Goal: Information Seeking & Learning: Learn about a topic

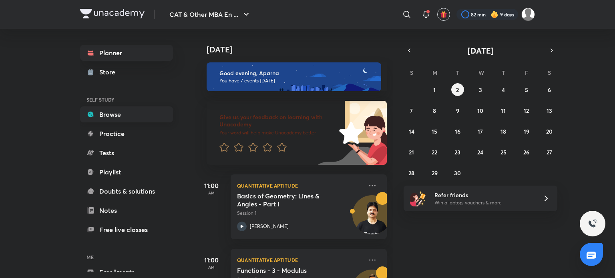
click at [139, 113] on link "Browse" at bounding box center [126, 115] width 93 height 16
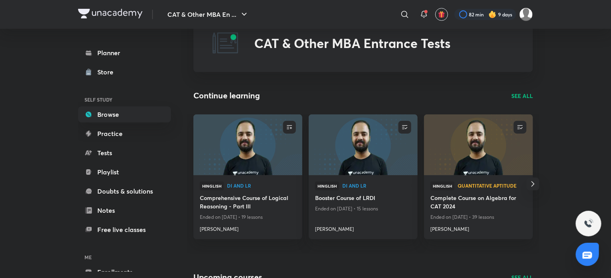
scroll to position [31, 0]
click at [517, 91] on p "SEE ALL" at bounding box center [522, 95] width 22 height 8
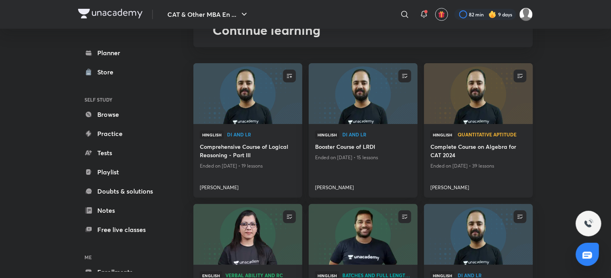
scroll to position [99, 0]
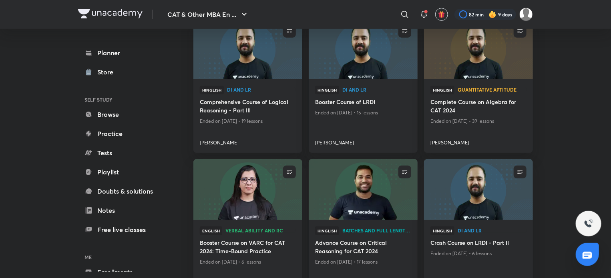
click at [344, 201] on img at bounding box center [363, 190] width 111 height 62
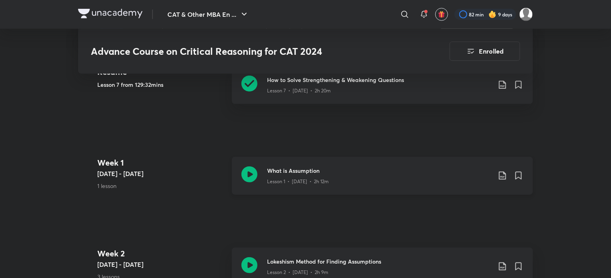
scroll to position [185, 0]
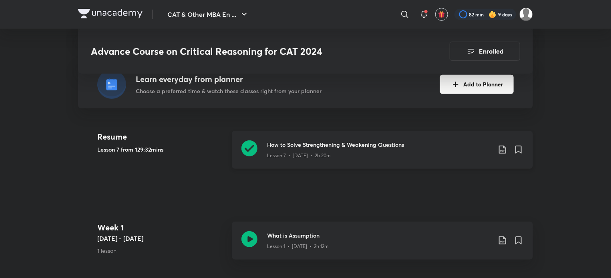
click at [252, 143] on icon at bounding box center [250, 149] width 16 height 16
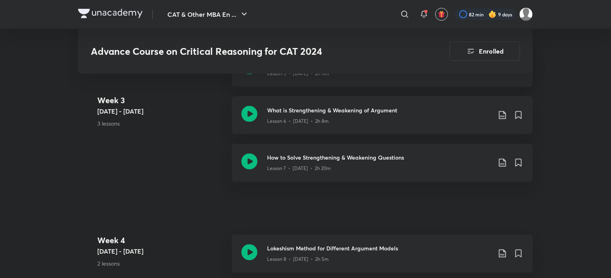
scroll to position [665, 0]
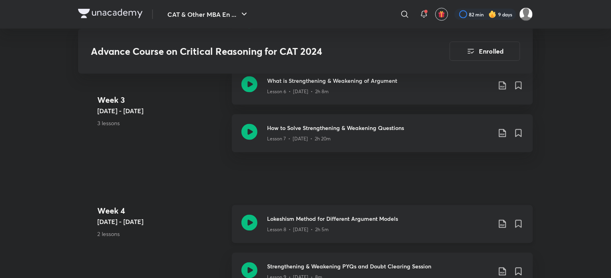
click at [247, 219] on icon at bounding box center [250, 223] width 16 height 16
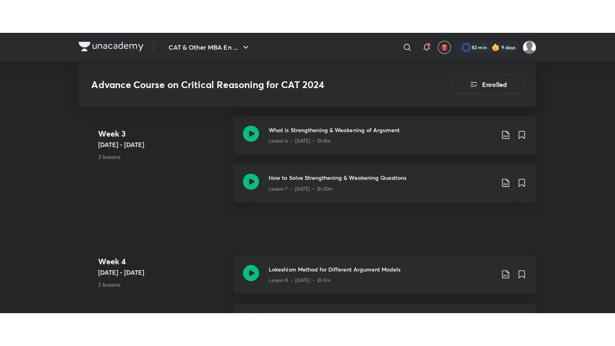
scroll to position [650, 0]
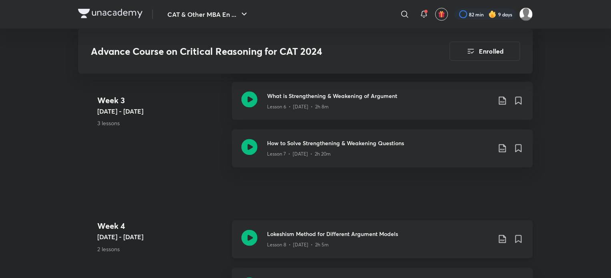
click at [252, 238] on icon at bounding box center [250, 238] width 16 height 16
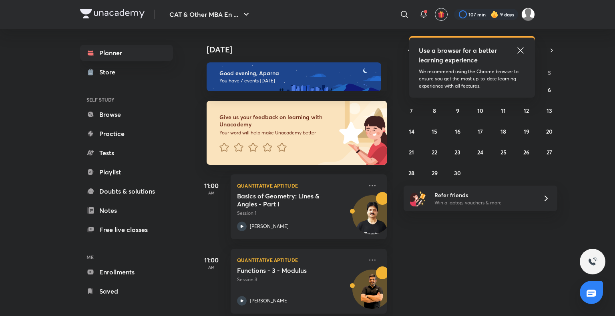
click at [493, 14] on img at bounding box center [495, 14] width 8 height 8
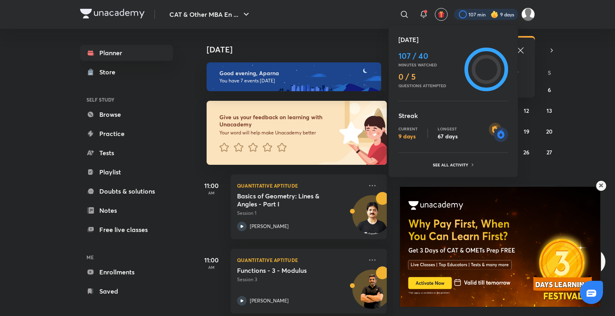
click at [452, 156] on ul "Today 107 / 40 Minutes watched 0 / 5 Questions attempted Streak Current 9 days …" at bounding box center [454, 103] width 110 height 136
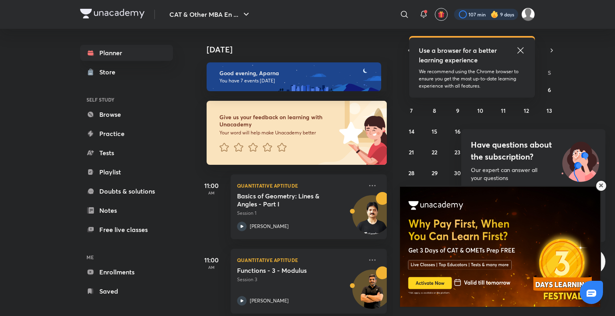
click at [499, 12] on div at bounding box center [486, 14] width 64 height 11
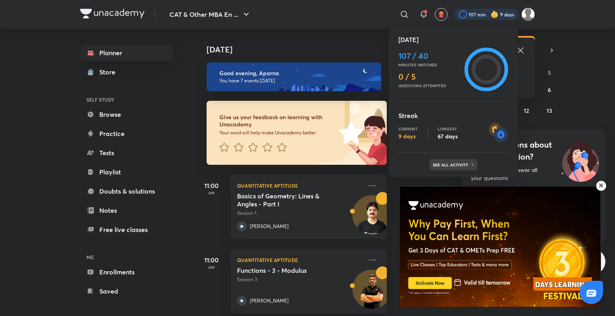
click at [463, 164] on p "See all activity" at bounding box center [451, 165] width 37 height 5
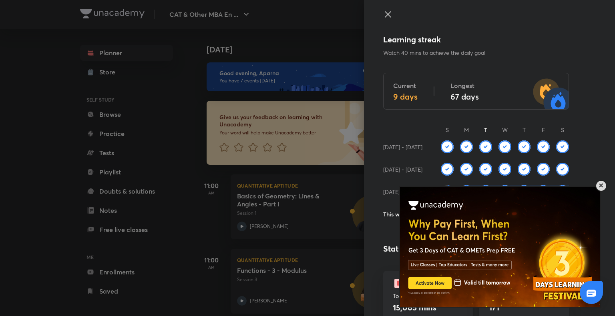
click at [604, 185] on div at bounding box center [602, 186] width 12 height 12
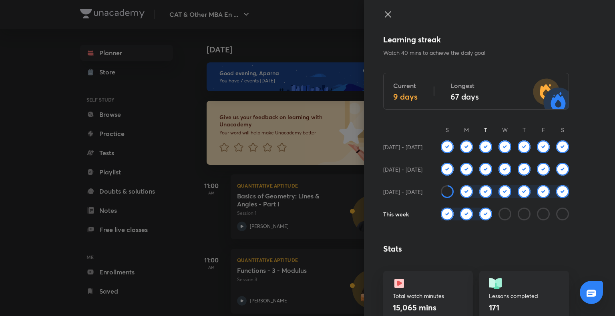
scroll to position [86, 0]
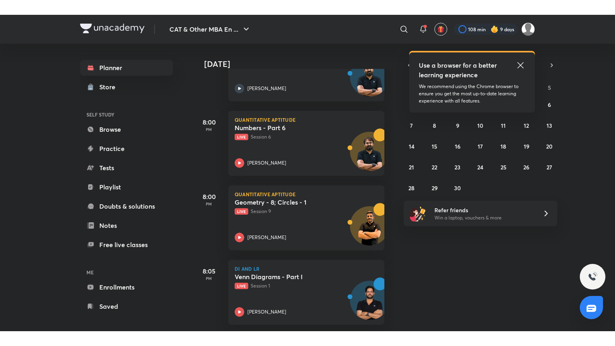
scroll to position [360, 0]
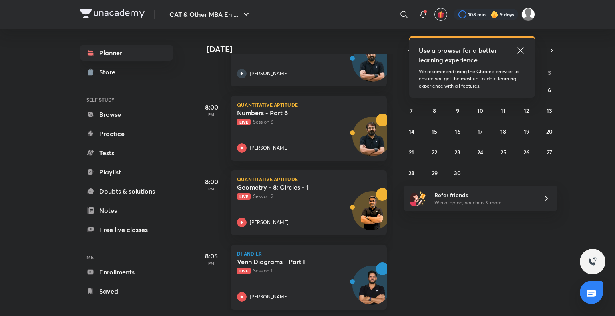
click at [242, 296] on icon at bounding box center [242, 297] width 10 height 10
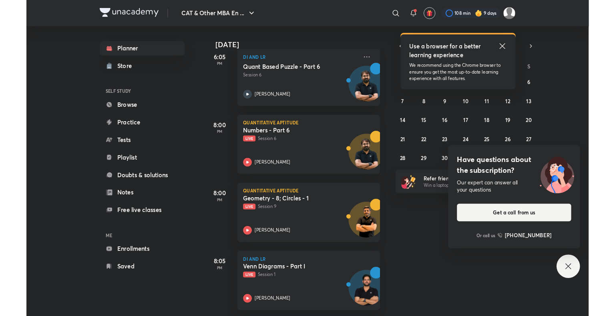
scroll to position [331, 0]
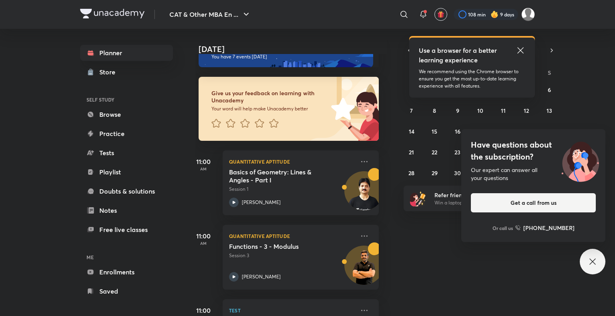
scroll to position [360, 8]
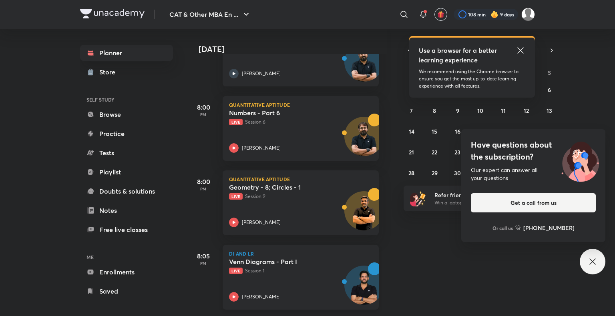
click at [234, 292] on icon at bounding box center [234, 297] width 10 height 10
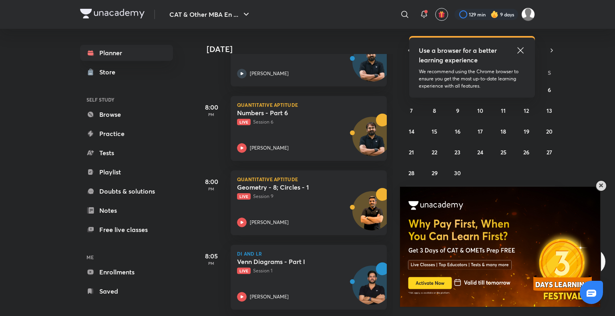
click at [602, 185] on span at bounding box center [601, 186] width 4 height 4
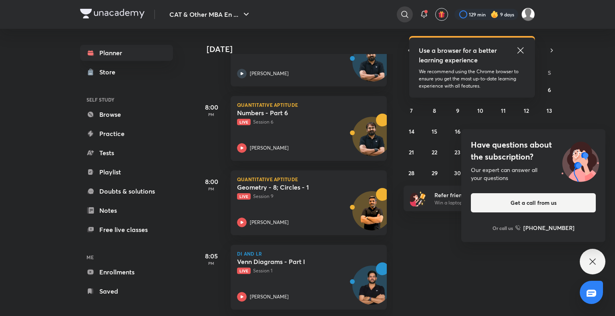
click at [407, 15] on icon at bounding box center [405, 15] width 10 height 10
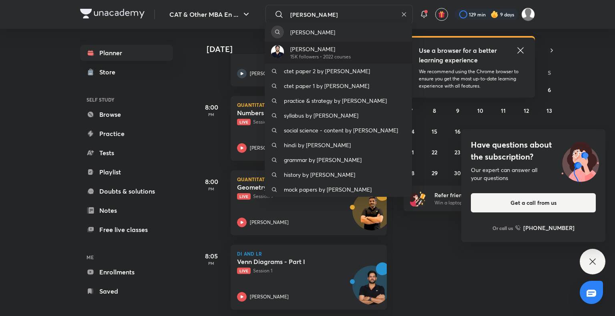
type input "[PERSON_NAME]"
click at [347, 53] on p "15K followers • 2022 courses" at bounding box center [320, 56] width 60 height 7
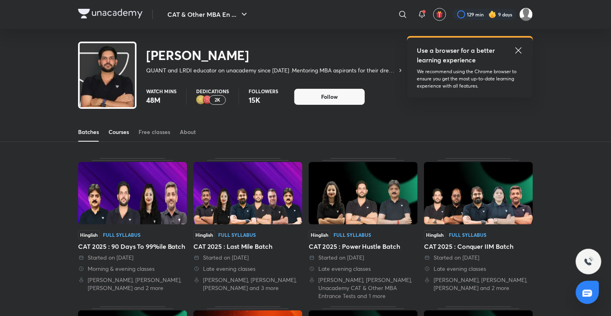
click at [114, 134] on div "Courses" at bounding box center [119, 132] width 20 height 8
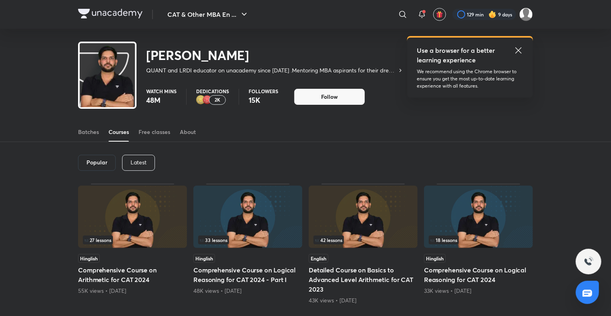
click at [137, 161] on p "Latest" at bounding box center [139, 162] width 16 height 6
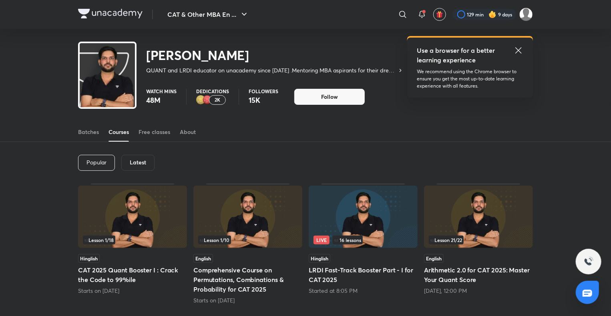
click at [141, 221] on img at bounding box center [132, 217] width 109 height 62
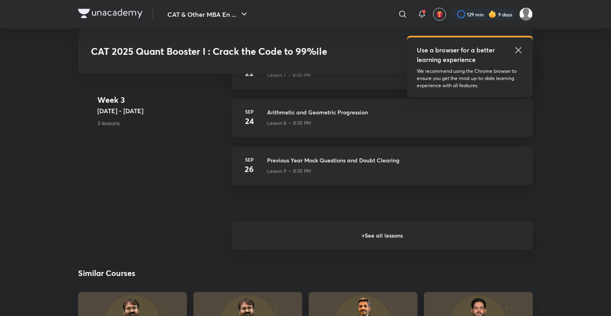
scroll to position [775, 0]
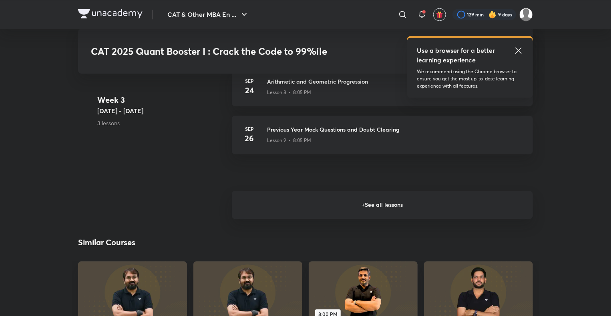
click at [372, 201] on h6 "+ See all lessons" at bounding box center [382, 205] width 301 height 28
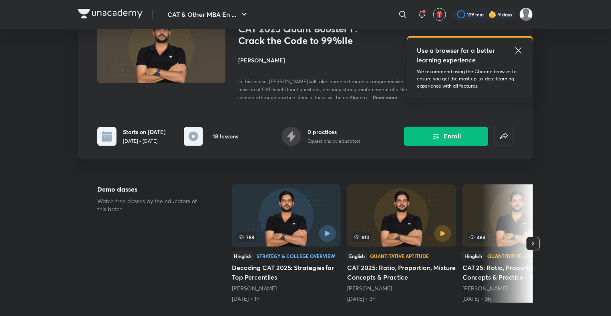
scroll to position [0, 0]
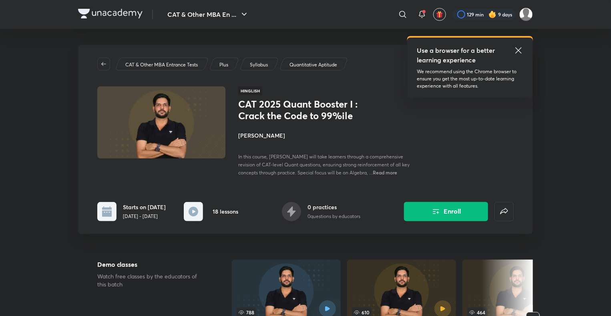
click at [81, 10] on img at bounding box center [110, 14] width 64 height 10
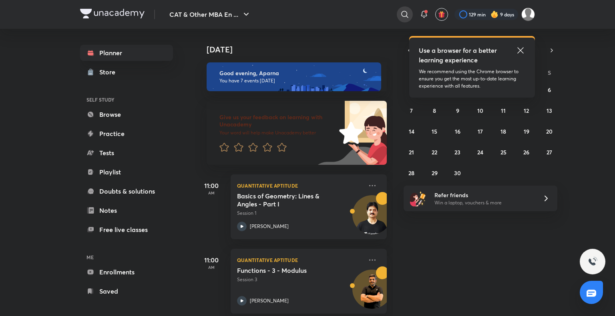
click at [404, 13] on div "​ Use a browser for a better learning experience We recommend using the Chrome …" at bounding box center [401, 14] width 270 height 19
click at [404, 13] on icon at bounding box center [405, 15] width 10 height 10
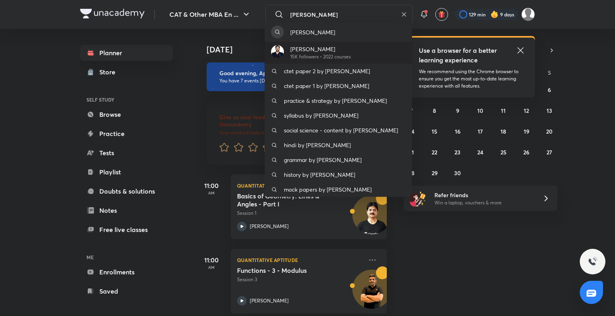
type input "[PERSON_NAME]"
click at [337, 50] on p "[PERSON_NAME]" at bounding box center [320, 49] width 60 height 8
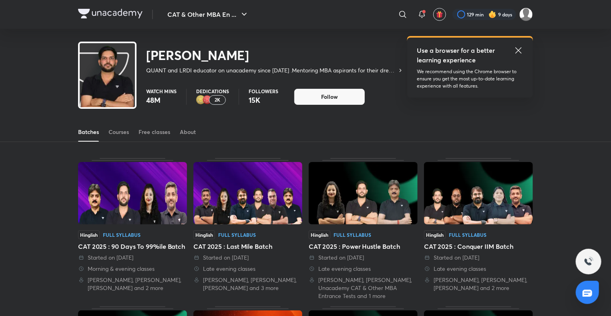
click at [213, 97] on div "2K" at bounding box center [217, 100] width 17 height 10
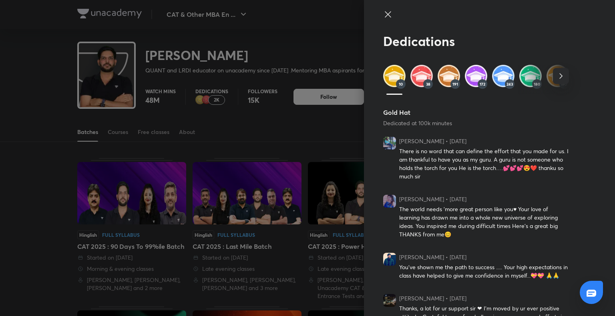
click at [265, 120] on div at bounding box center [307, 158] width 615 height 316
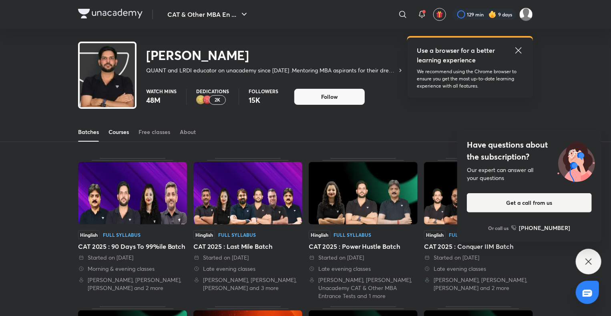
click at [121, 127] on link "Courses" at bounding box center [119, 132] width 20 height 19
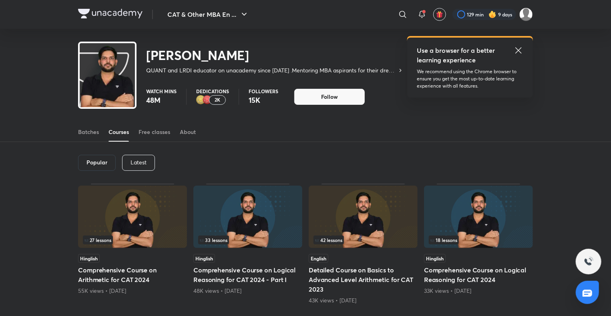
click at [136, 162] on p "Latest" at bounding box center [139, 162] width 16 height 6
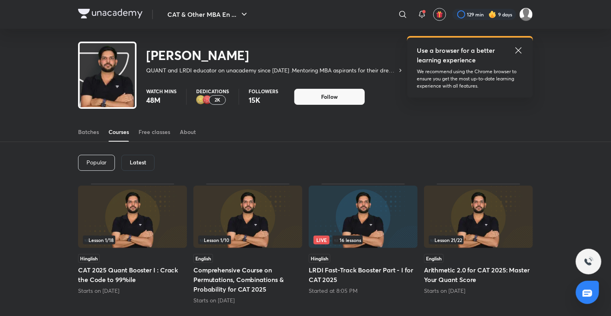
click at [409, 230] on img at bounding box center [363, 217] width 109 height 62
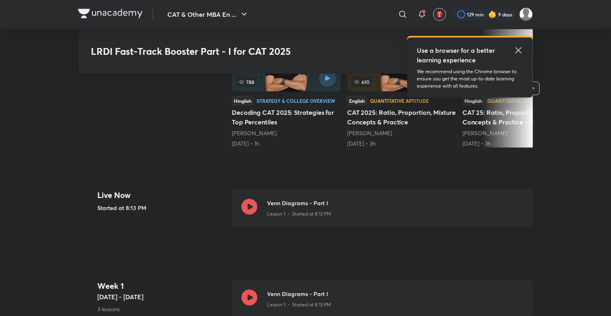
scroll to position [280, 0]
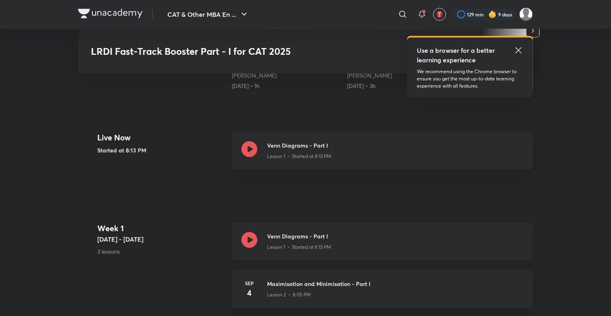
click at [243, 242] on icon at bounding box center [250, 240] width 16 height 16
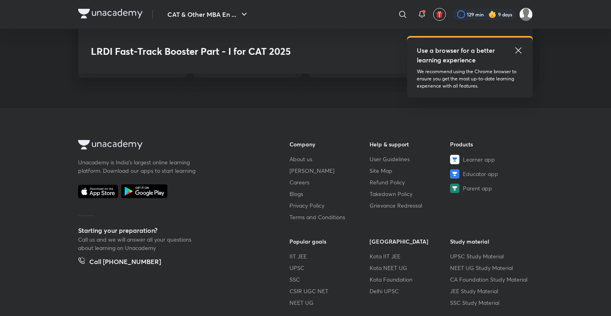
scroll to position [1656, 0]
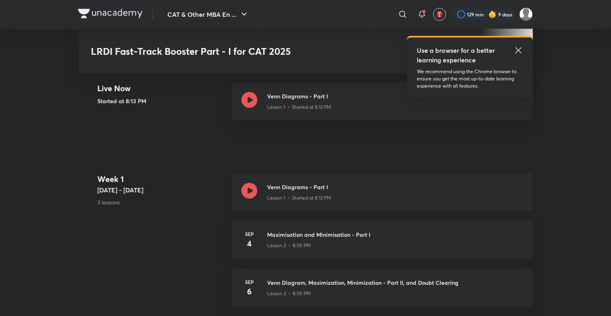
scroll to position [330, 0]
